Goal: Task Accomplishment & Management: Manage account settings

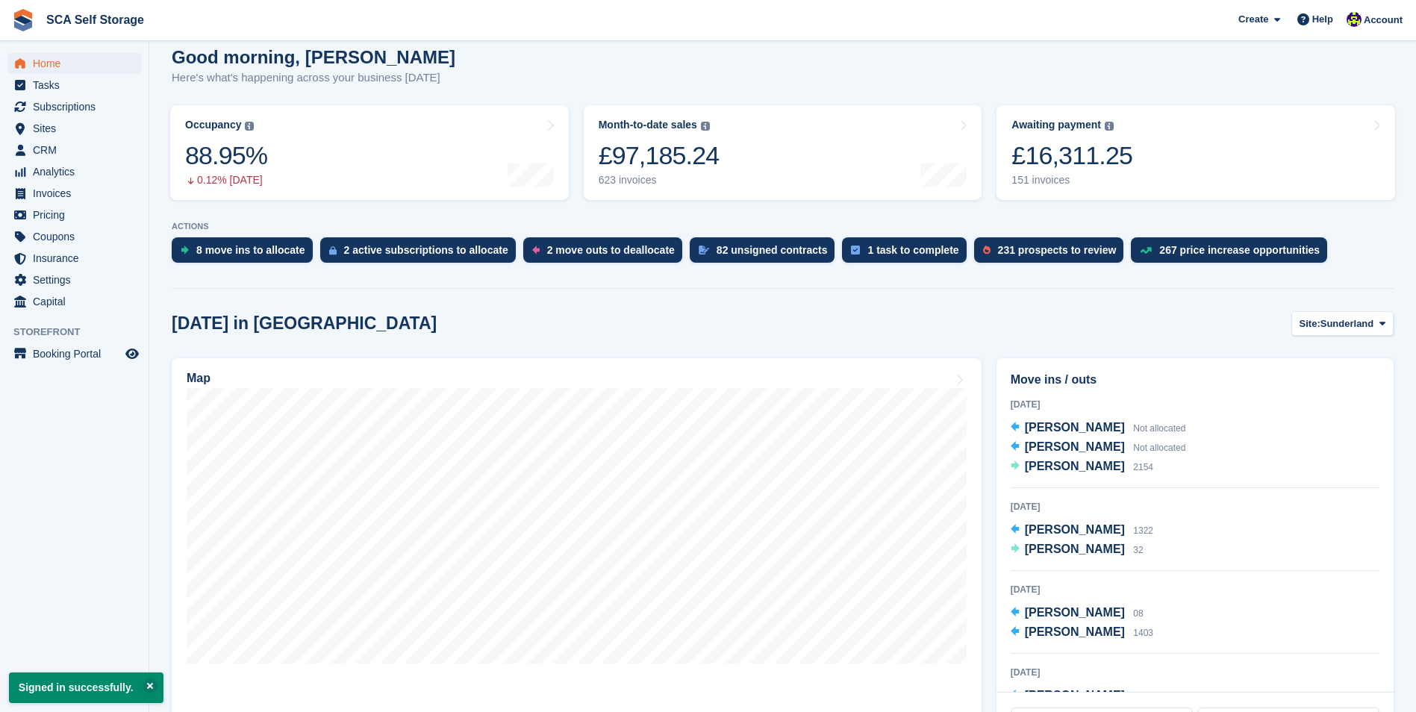
scroll to position [224, 0]
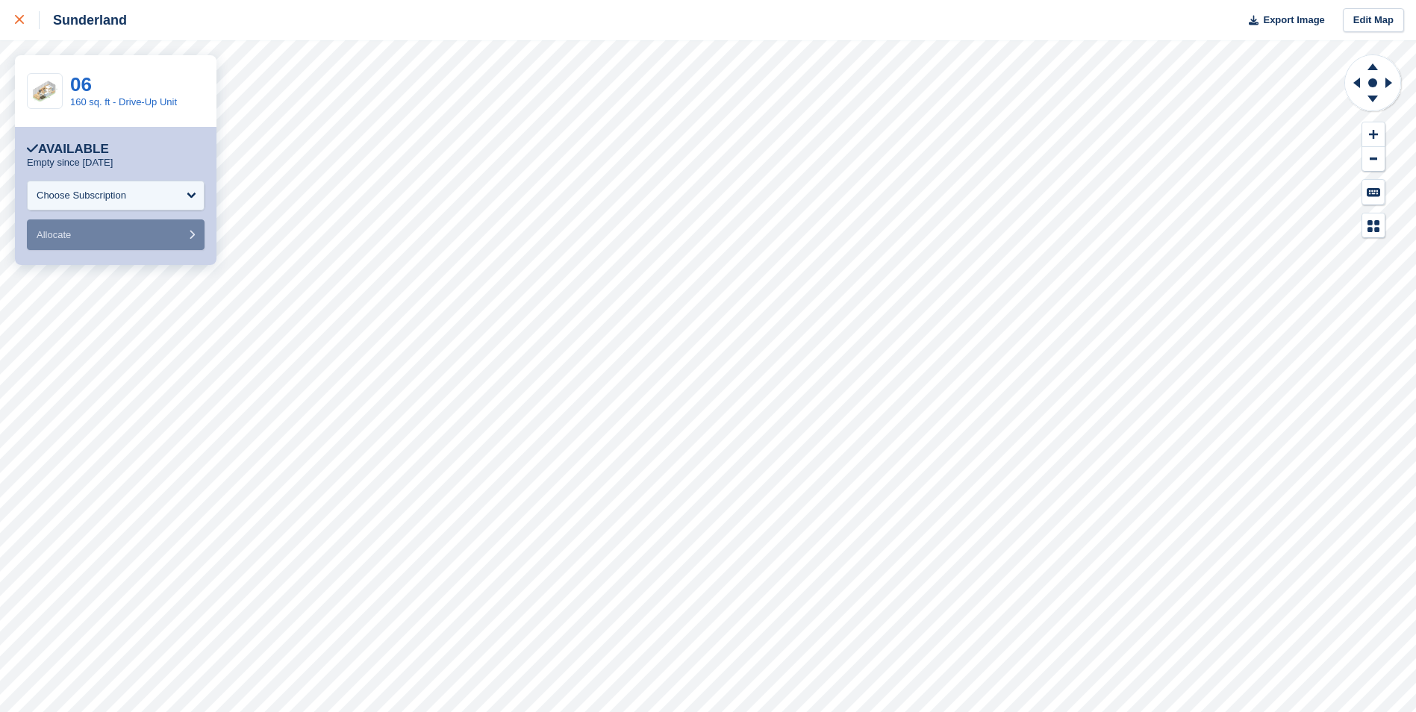
click at [27, 18] on div at bounding box center [27, 20] width 25 height 18
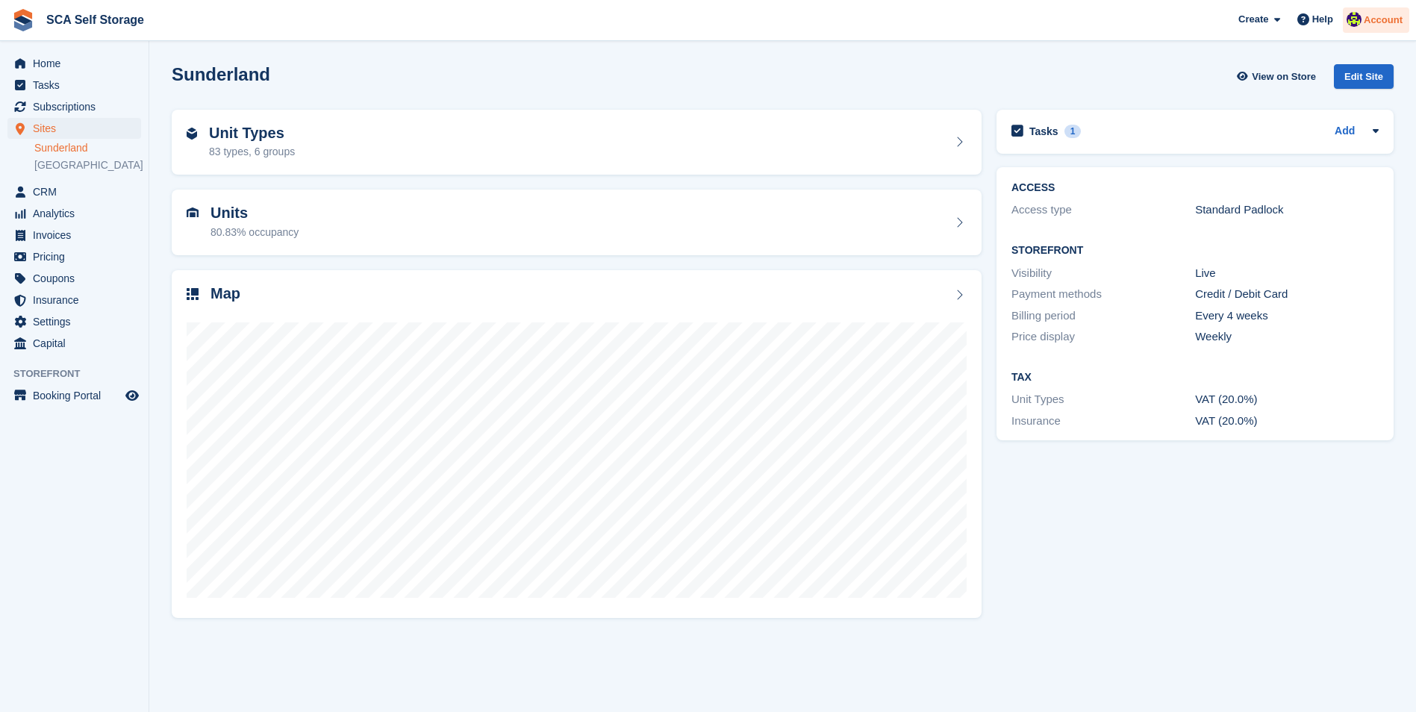
click at [1379, 25] on span "Account" at bounding box center [1383, 20] width 39 height 15
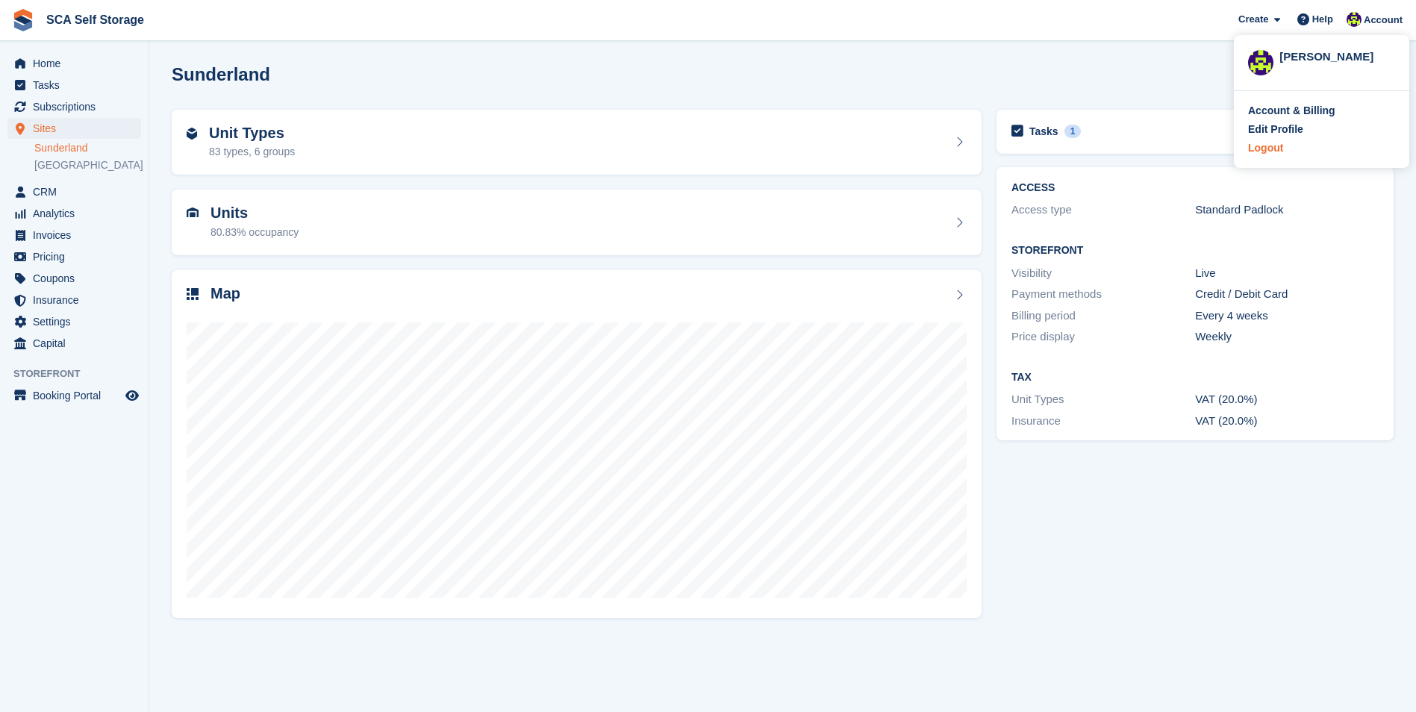
click at [1262, 150] on div "Logout" at bounding box center [1265, 148] width 35 height 16
